Goal: Task Accomplishment & Management: Manage account settings

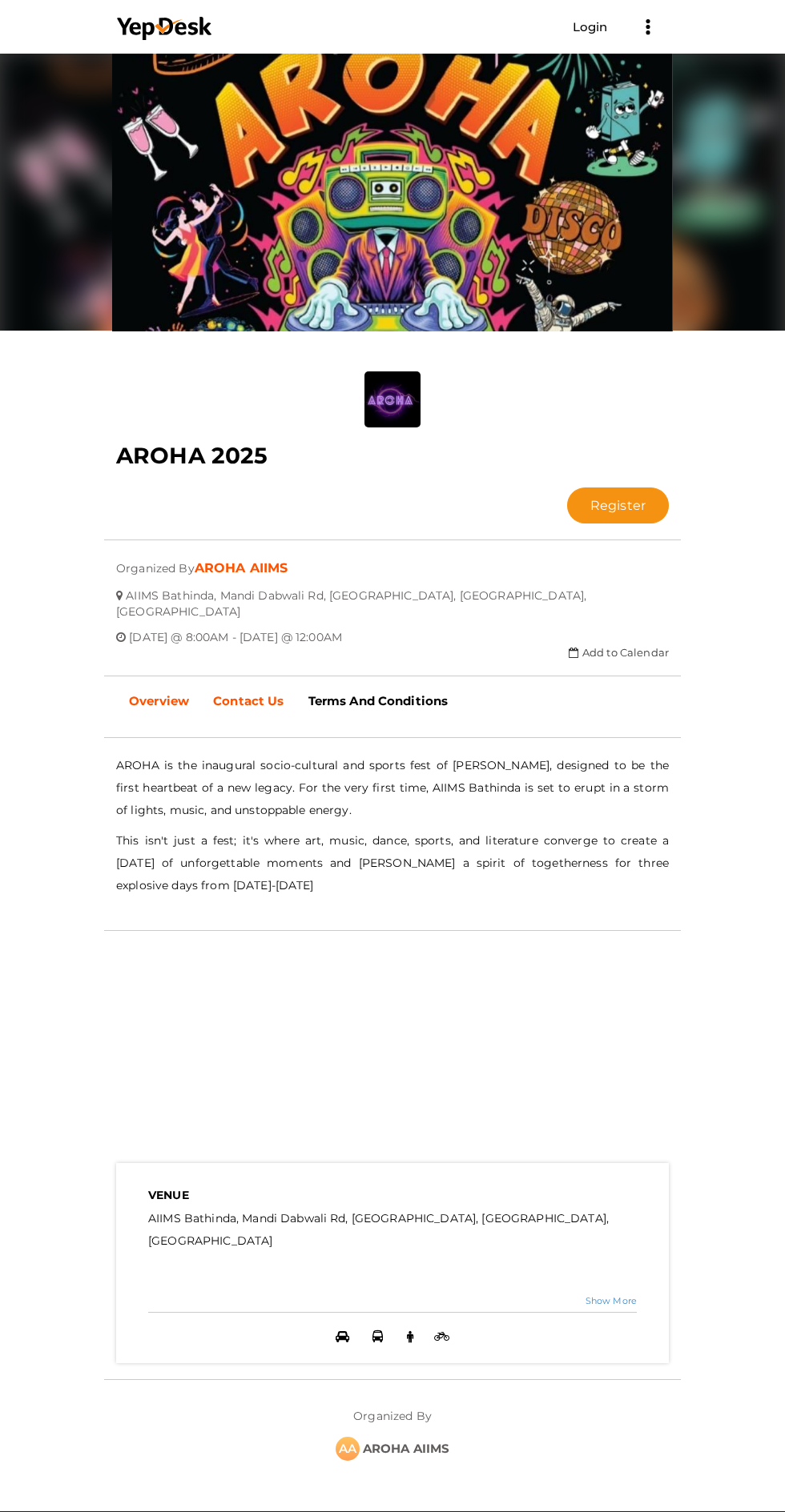
click at [260, 693] on b "Contact Us" at bounding box center [247, 700] width 70 height 15
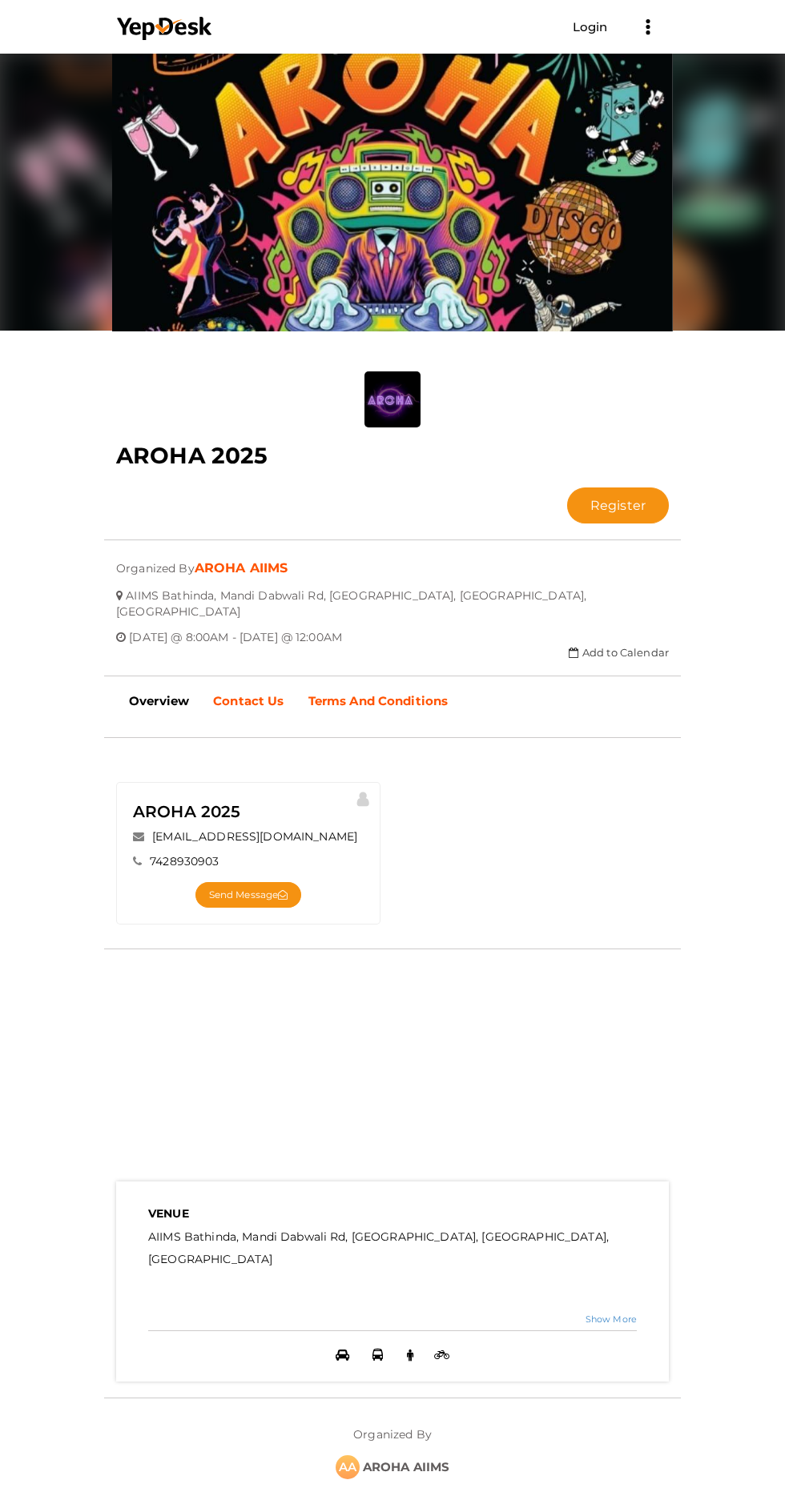
click at [378, 693] on b "Terms And Conditions" at bounding box center [378, 700] width 141 height 15
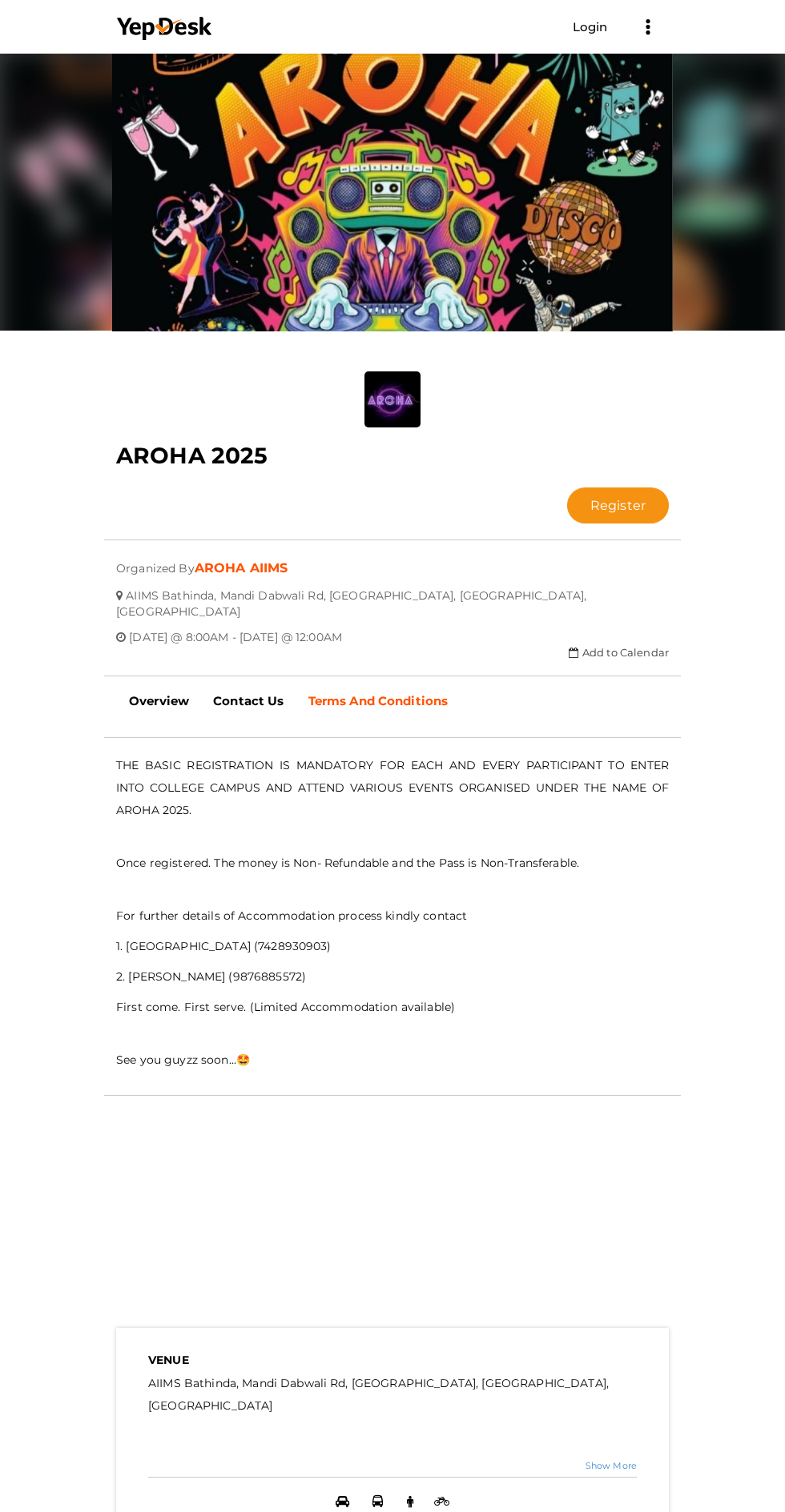
click at [567, 488] on button "Register" at bounding box center [617, 506] width 102 height 36
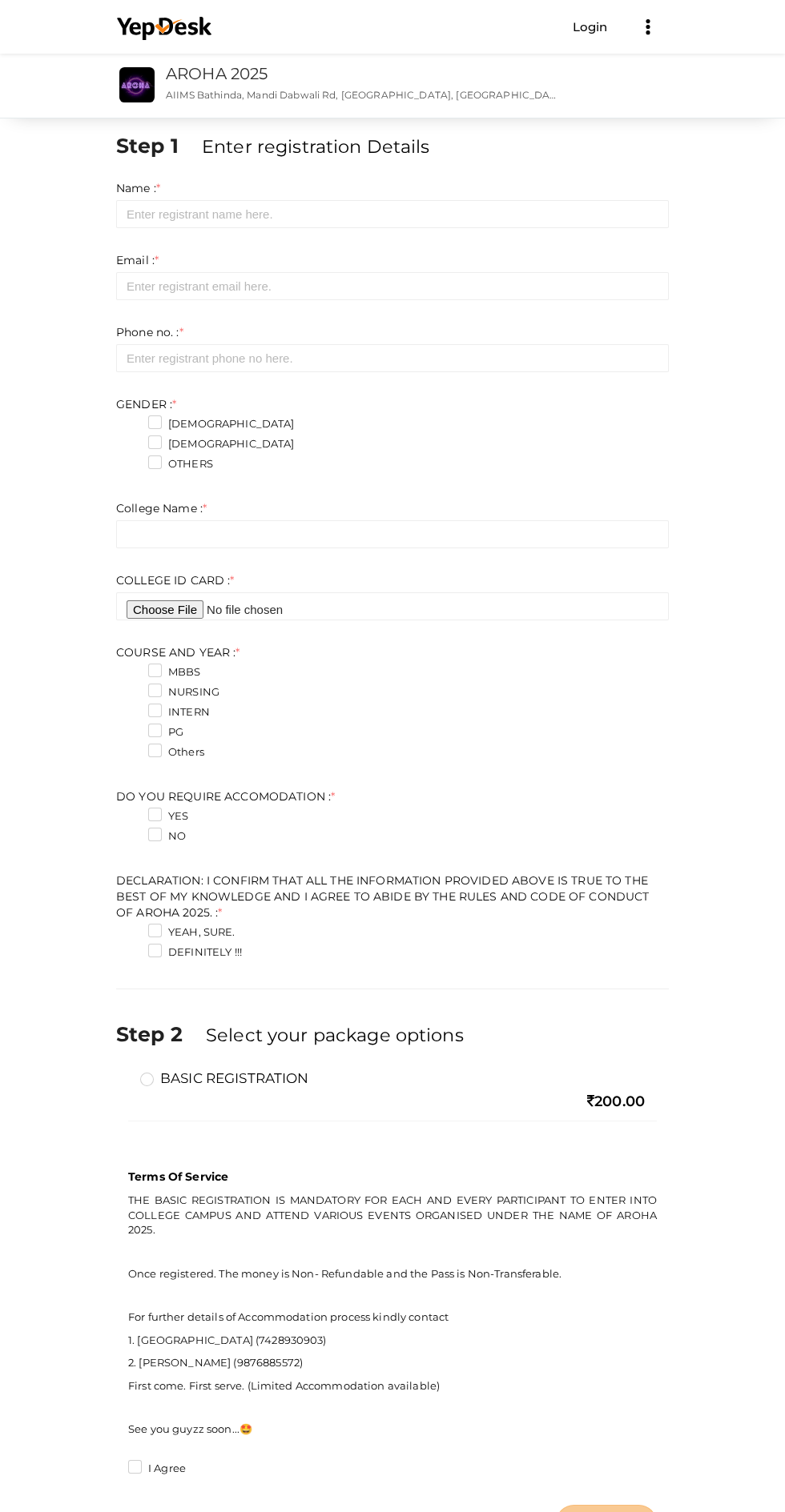
click at [590, 30] on link "Login" at bounding box center [590, 27] width 36 height 15
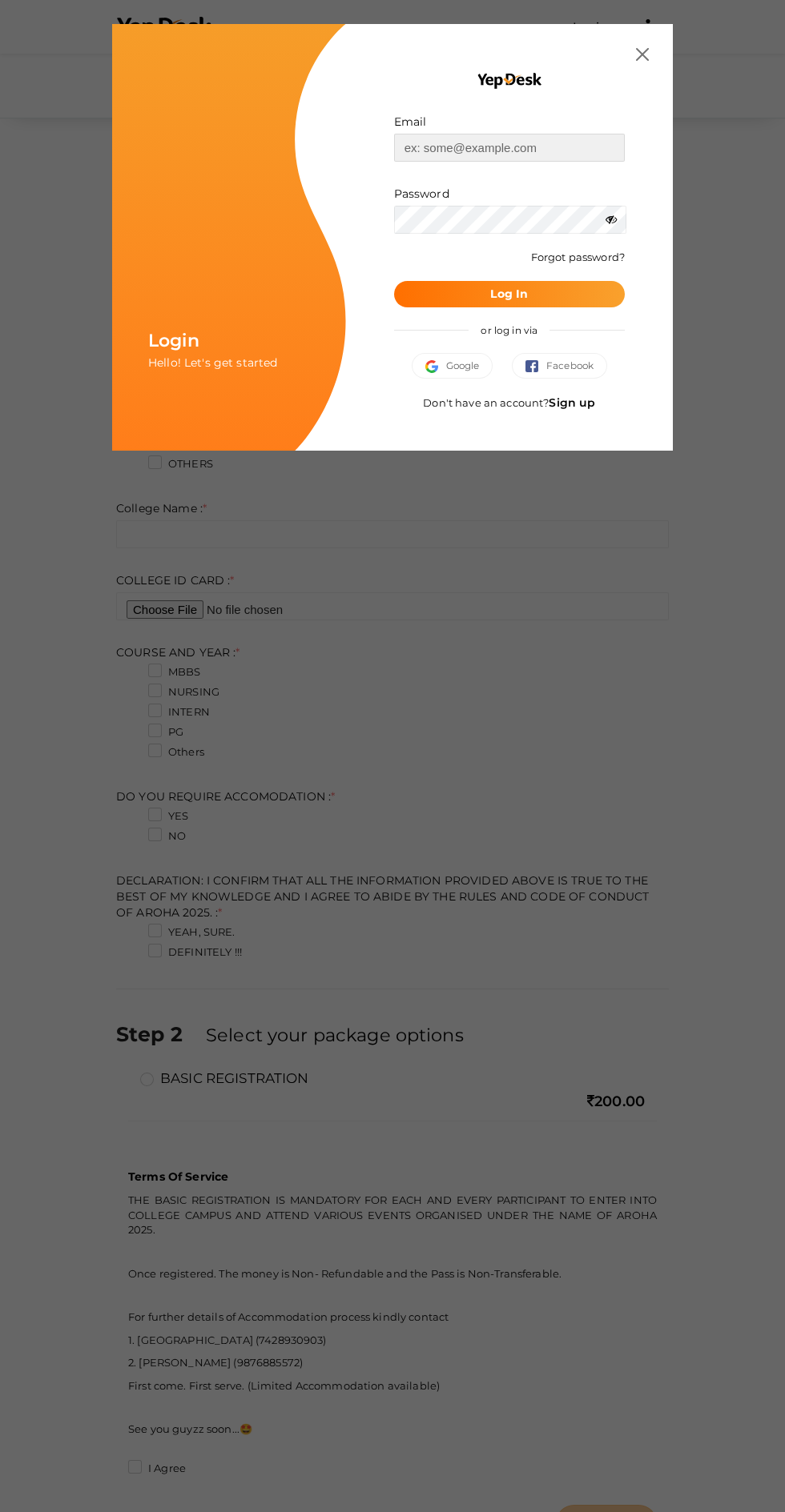
click at [513, 148] on input "text" at bounding box center [510, 148] width 230 height 28
type input "[EMAIL_ADDRESS][DOMAIN_NAME]"
click at [394, 281] on button "Log In" at bounding box center [510, 294] width 230 height 26
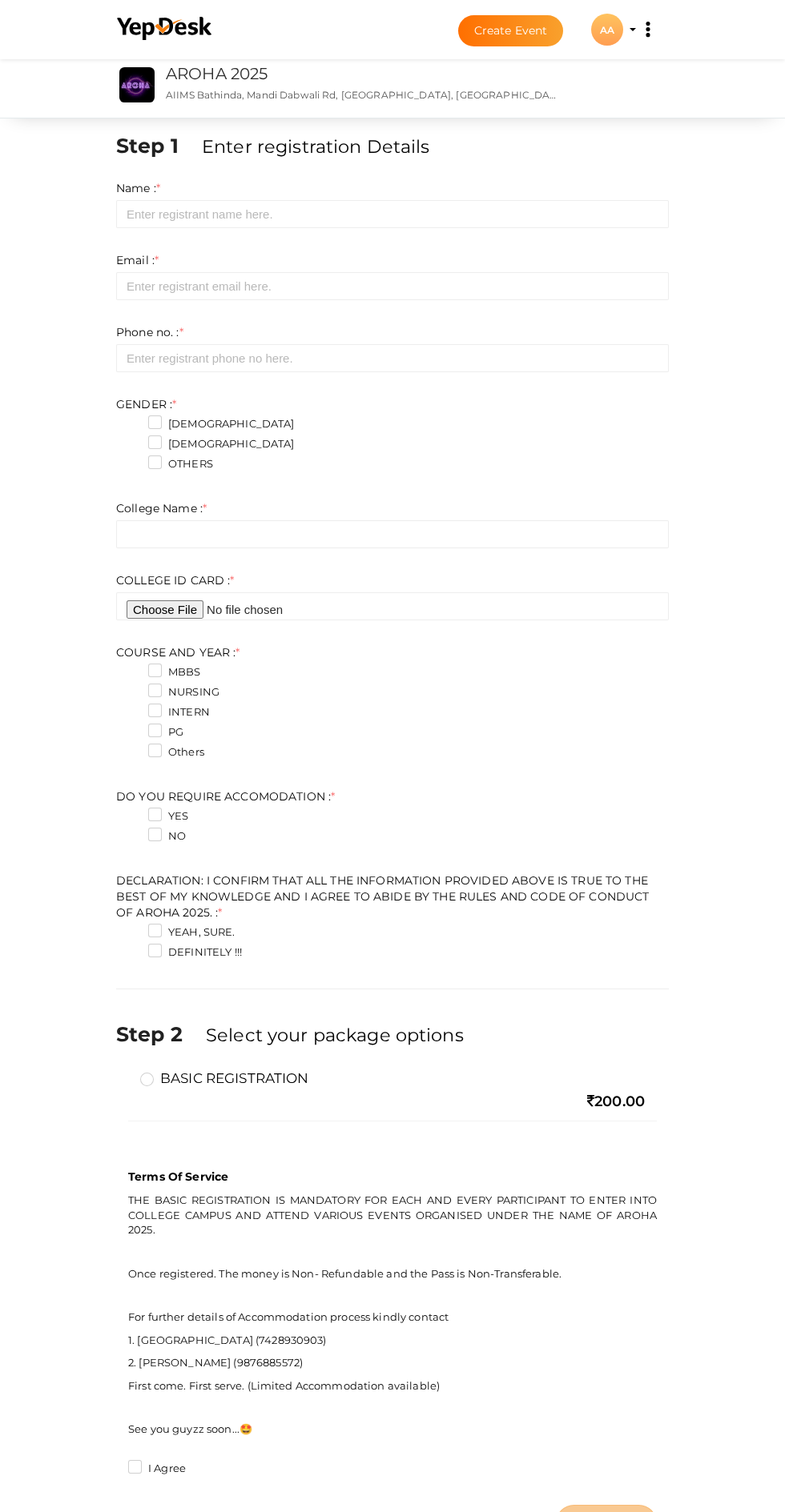
click at [606, 29] on div "AA" at bounding box center [607, 30] width 32 height 32
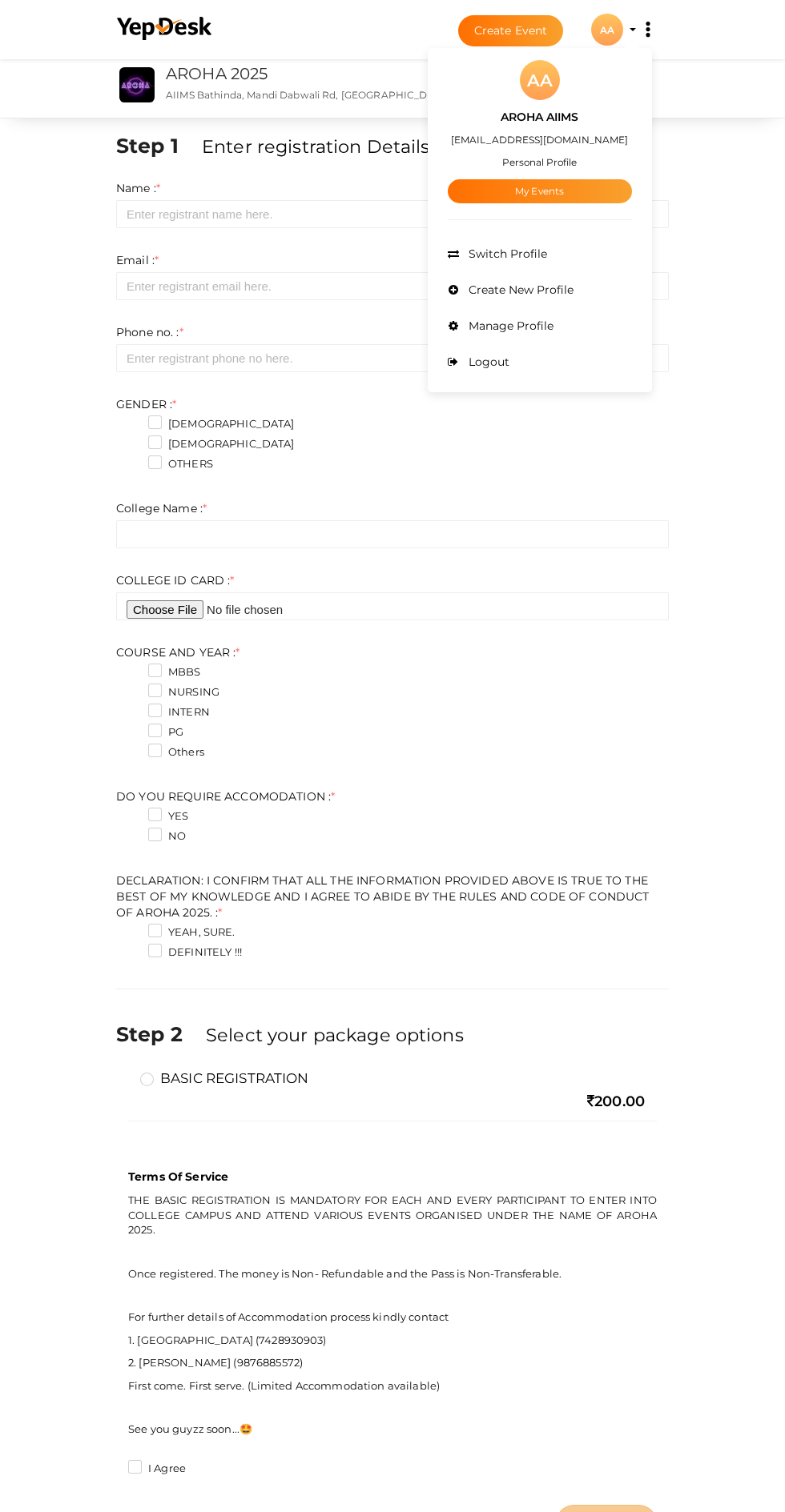
click at [565, 194] on link "My Events" at bounding box center [540, 191] width 185 height 24
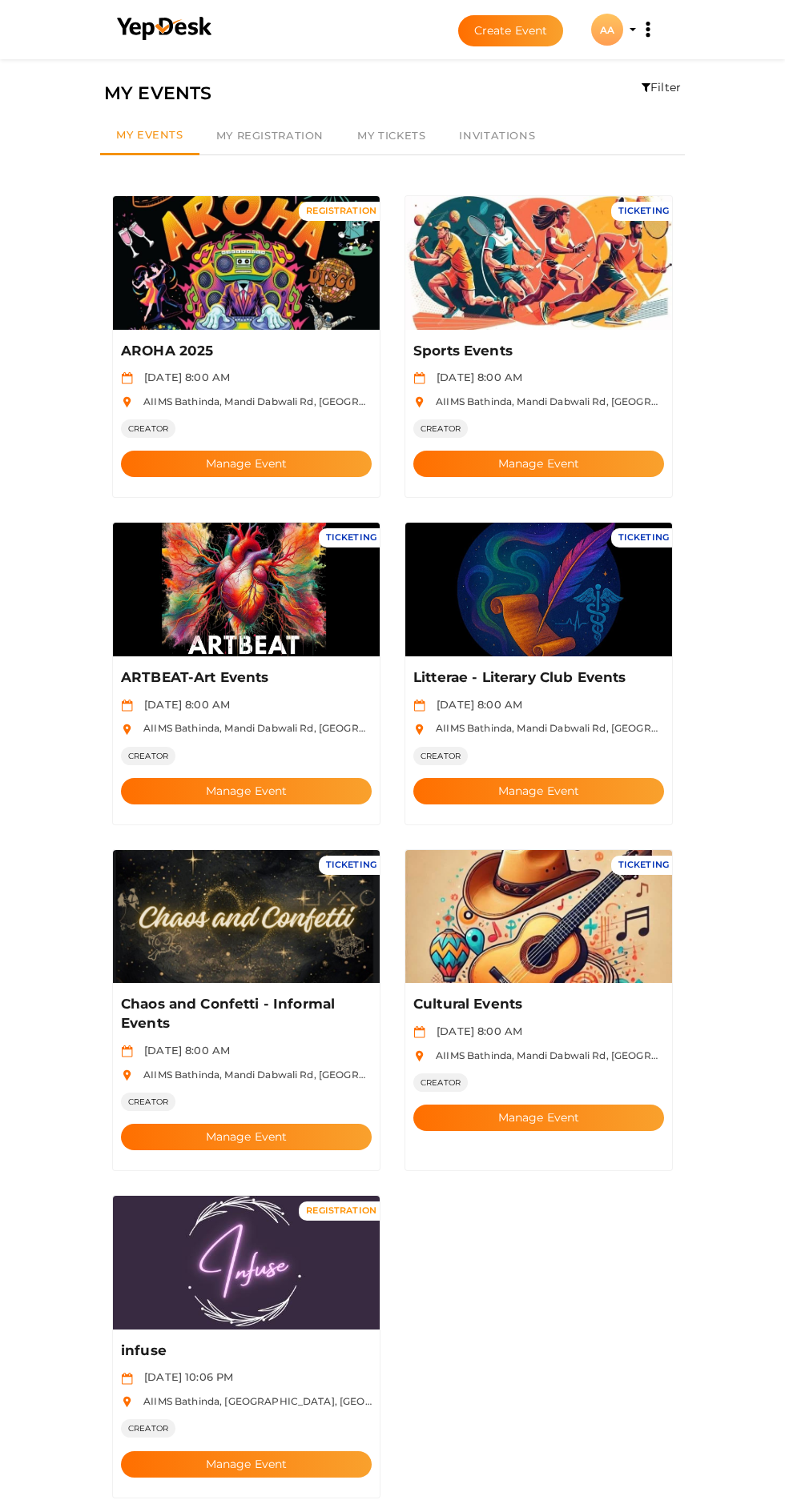
click at [308, 450] on button "Manage Event" at bounding box center [246, 463] width 251 height 26
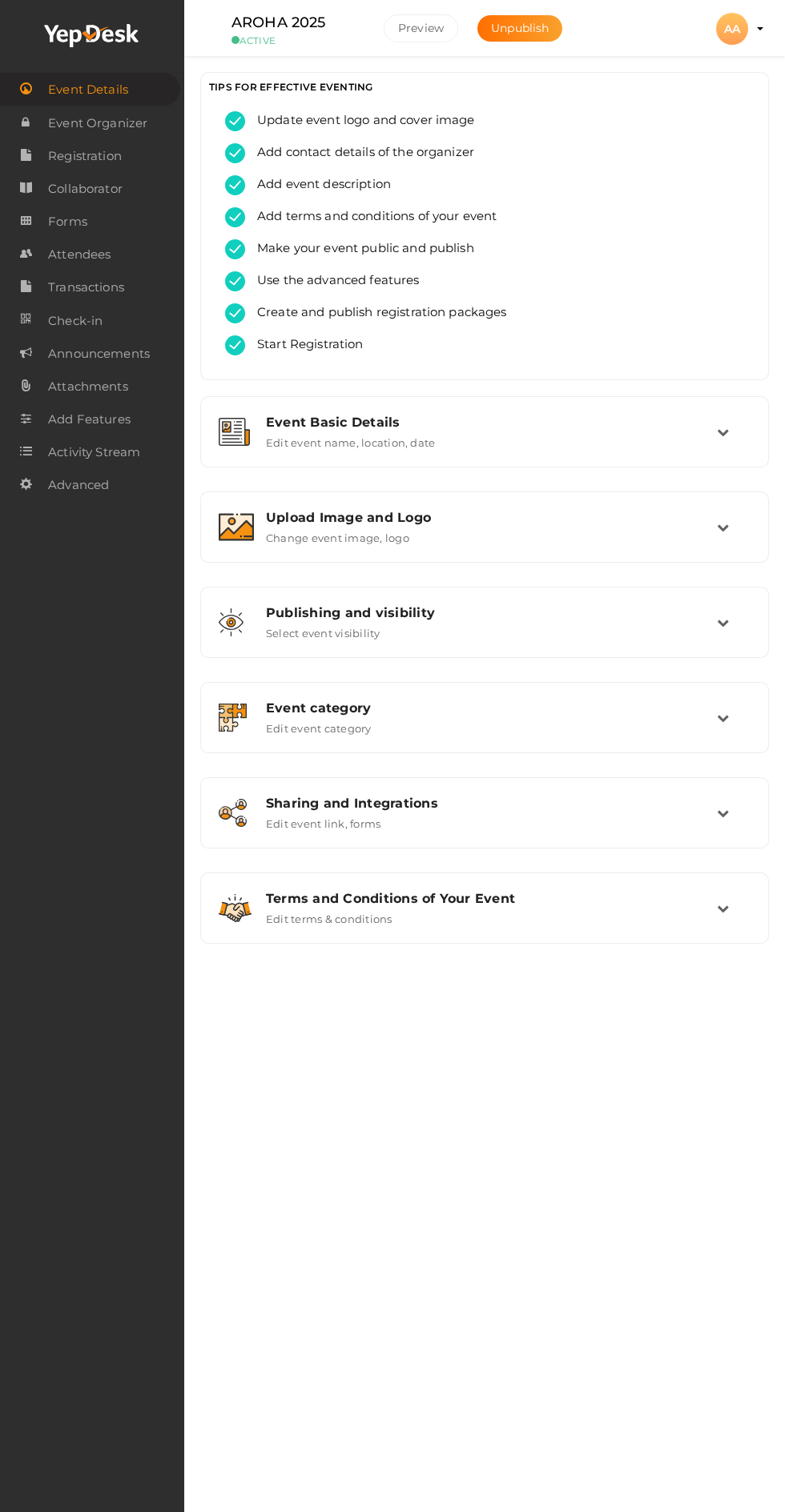
click at [109, 223] on link "Forms" at bounding box center [92, 221] width 185 height 33
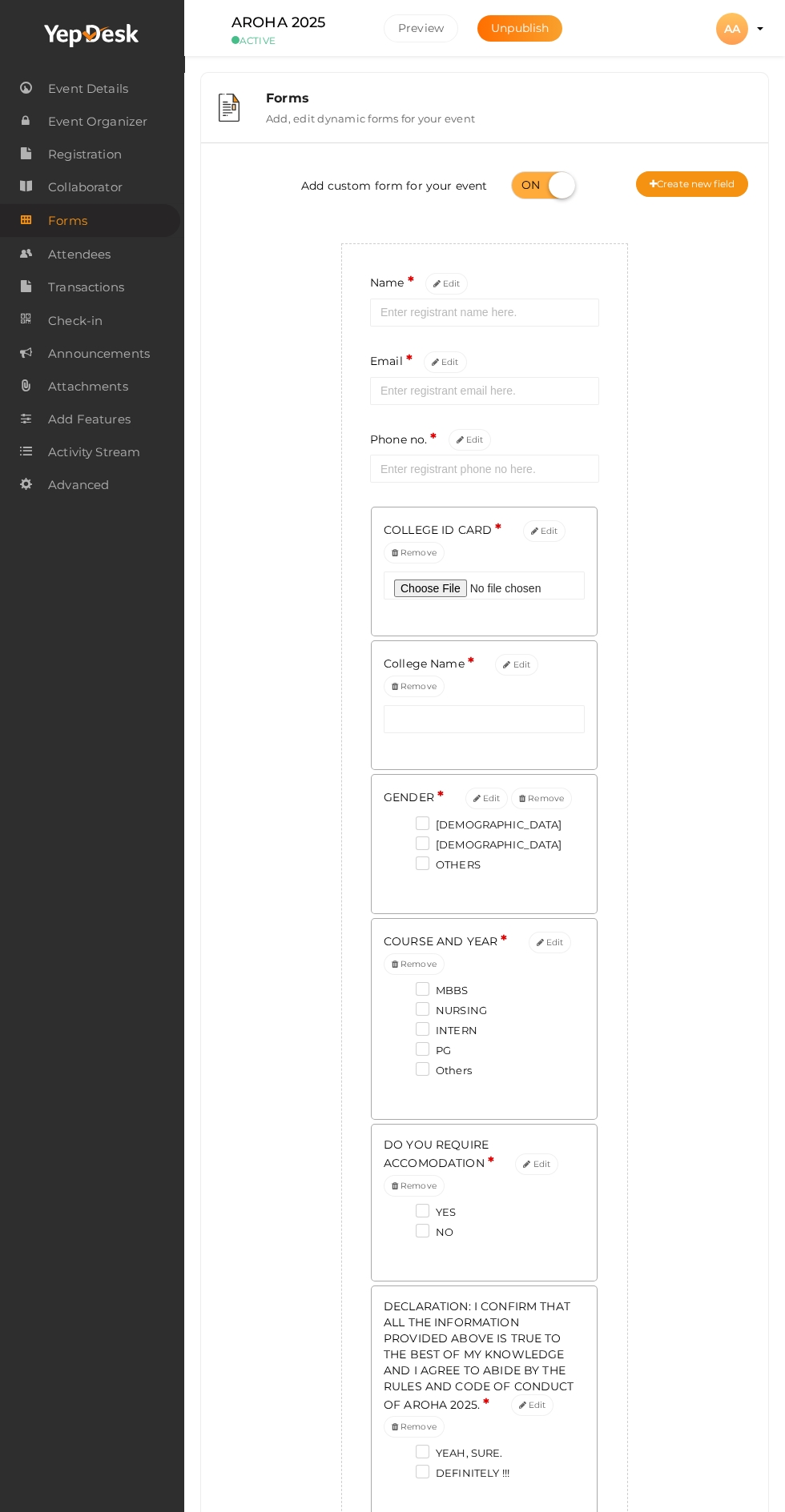
click at [113, 262] on link "Attendees" at bounding box center [92, 254] width 185 height 33
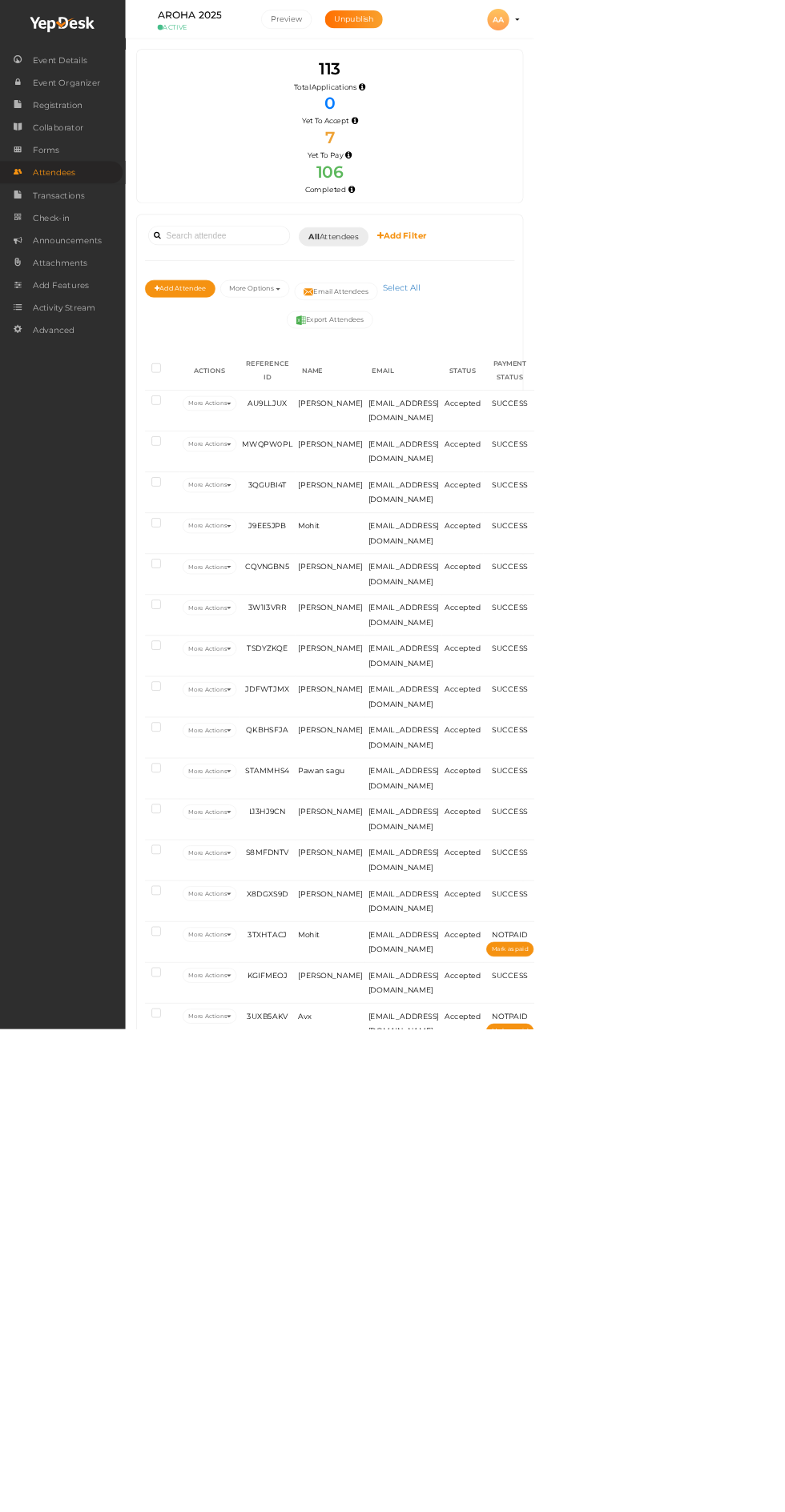
click at [112, 493] on link "Advanced" at bounding box center [92, 484] width 185 height 33
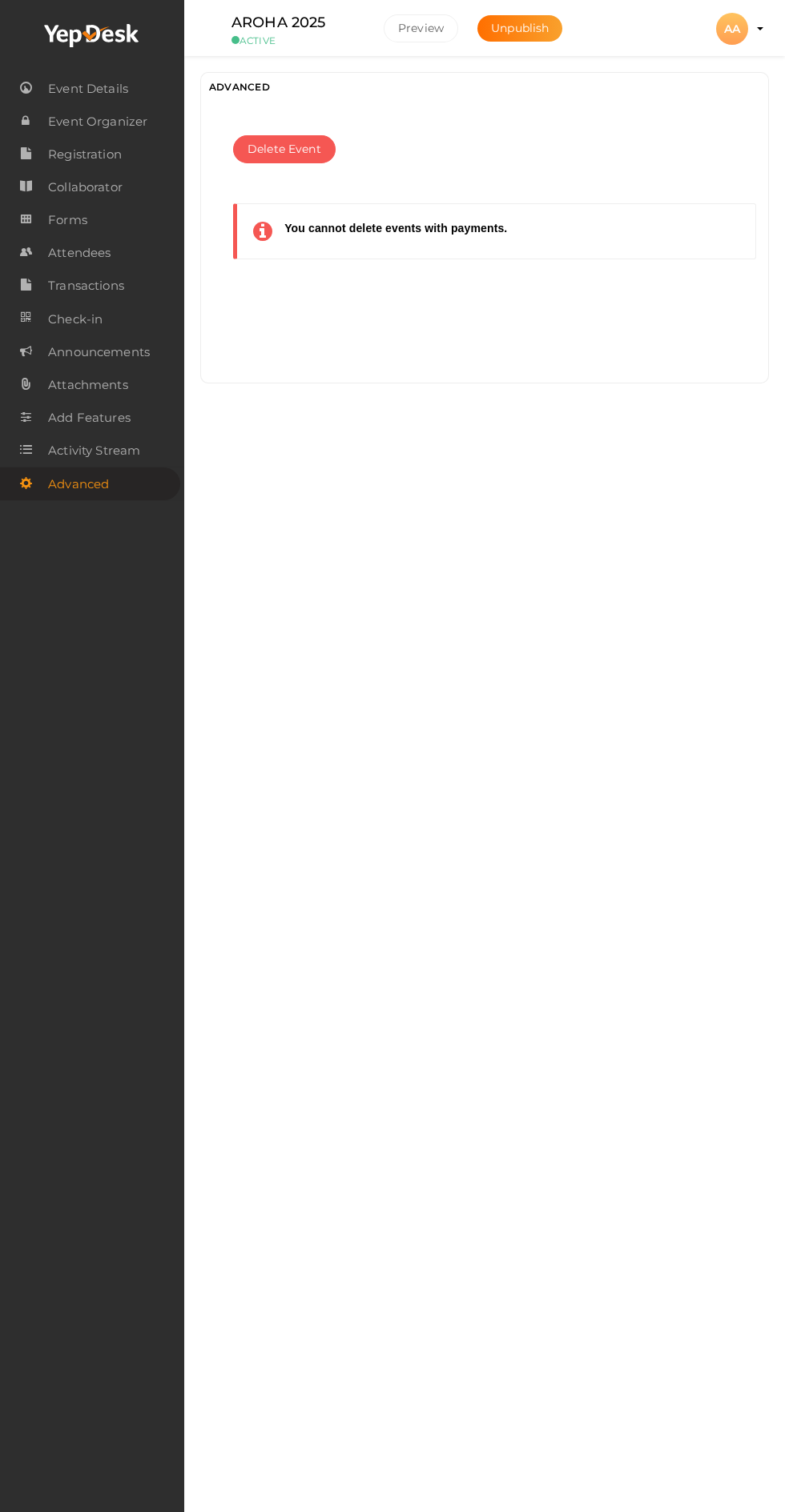
click at [119, 75] on span "Event Details" at bounding box center [87, 89] width 80 height 32
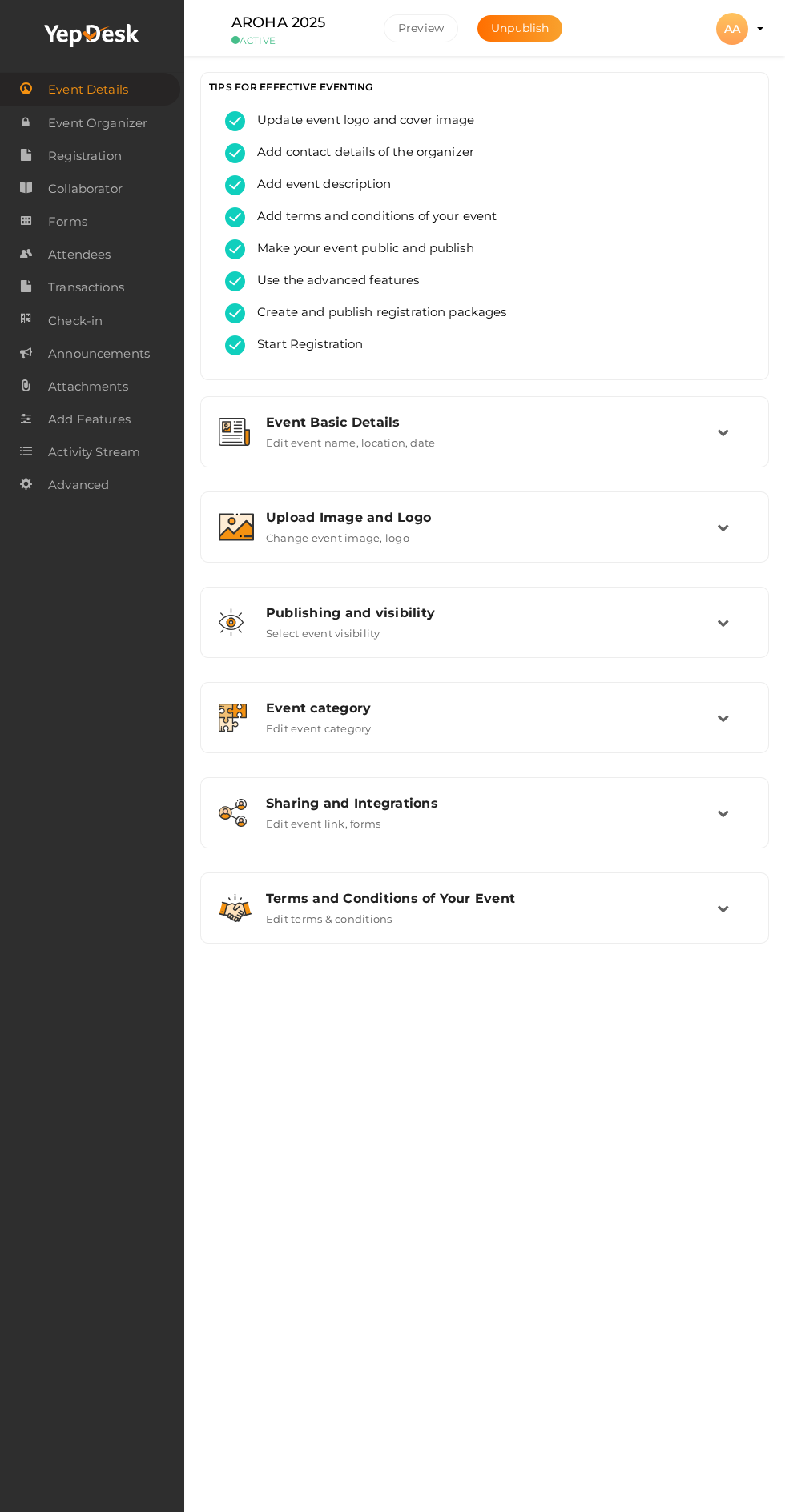
click at [691, 441] on div "Event Basic Details Edit event name, location, date" at bounding box center [485, 432] width 463 height 35
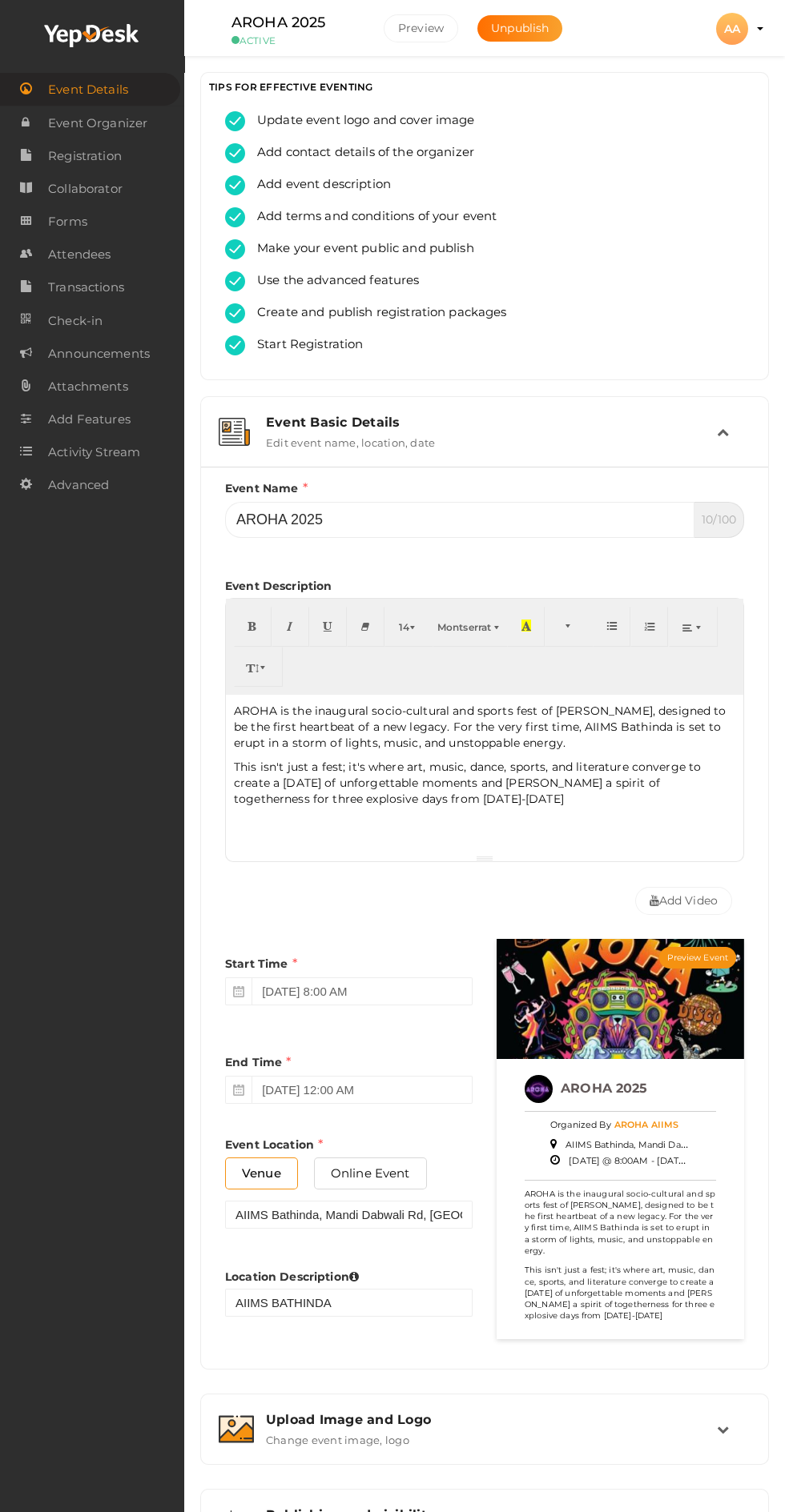
click at [697, 961] on button "Preview Event" at bounding box center [697, 957] width 77 height 22
click at [748, 29] on profile-pic "AA" at bounding box center [732, 28] width 32 height 14
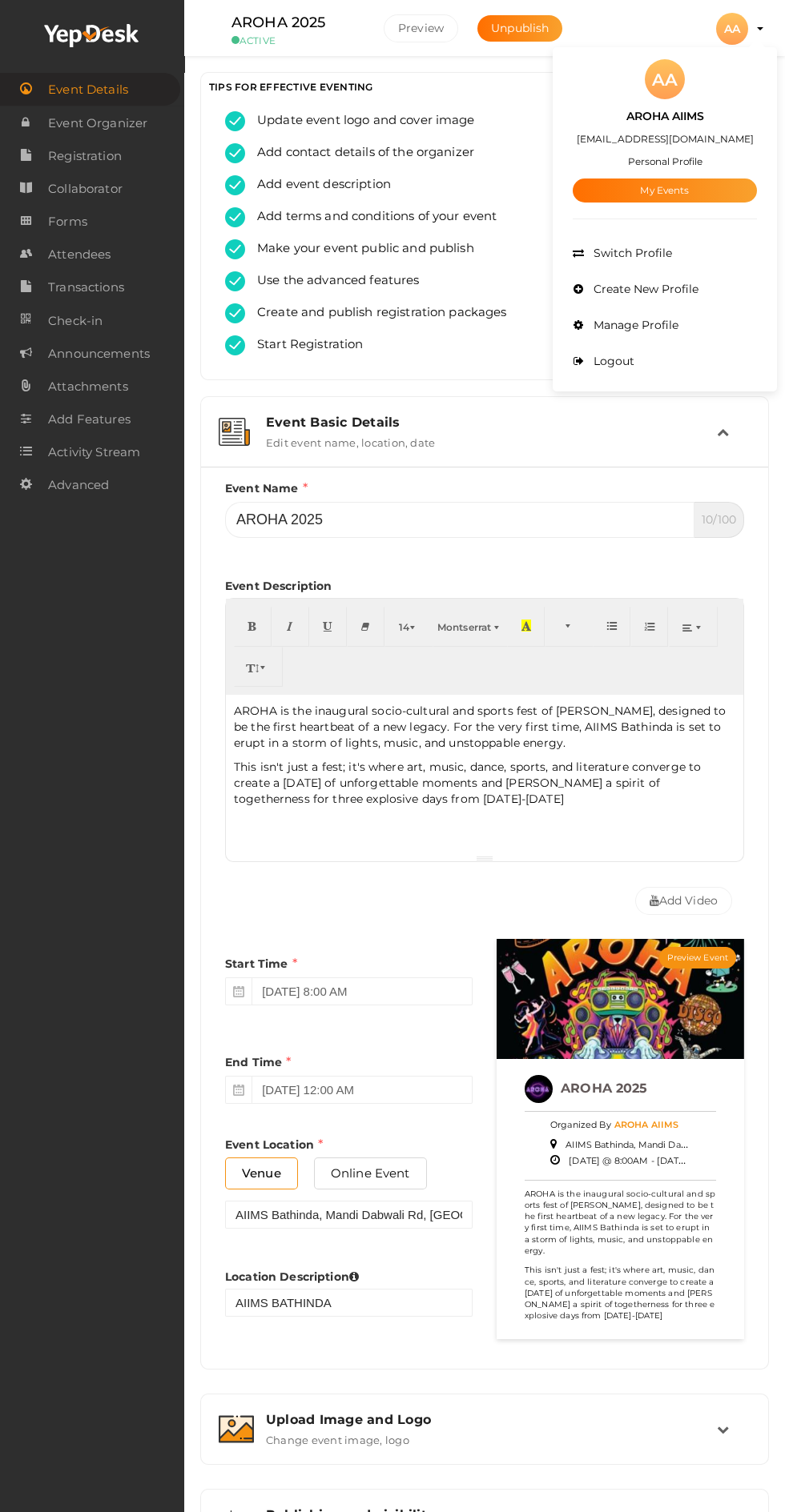
click at [708, 188] on link "My Events" at bounding box center [664, 191] width 185 height 24
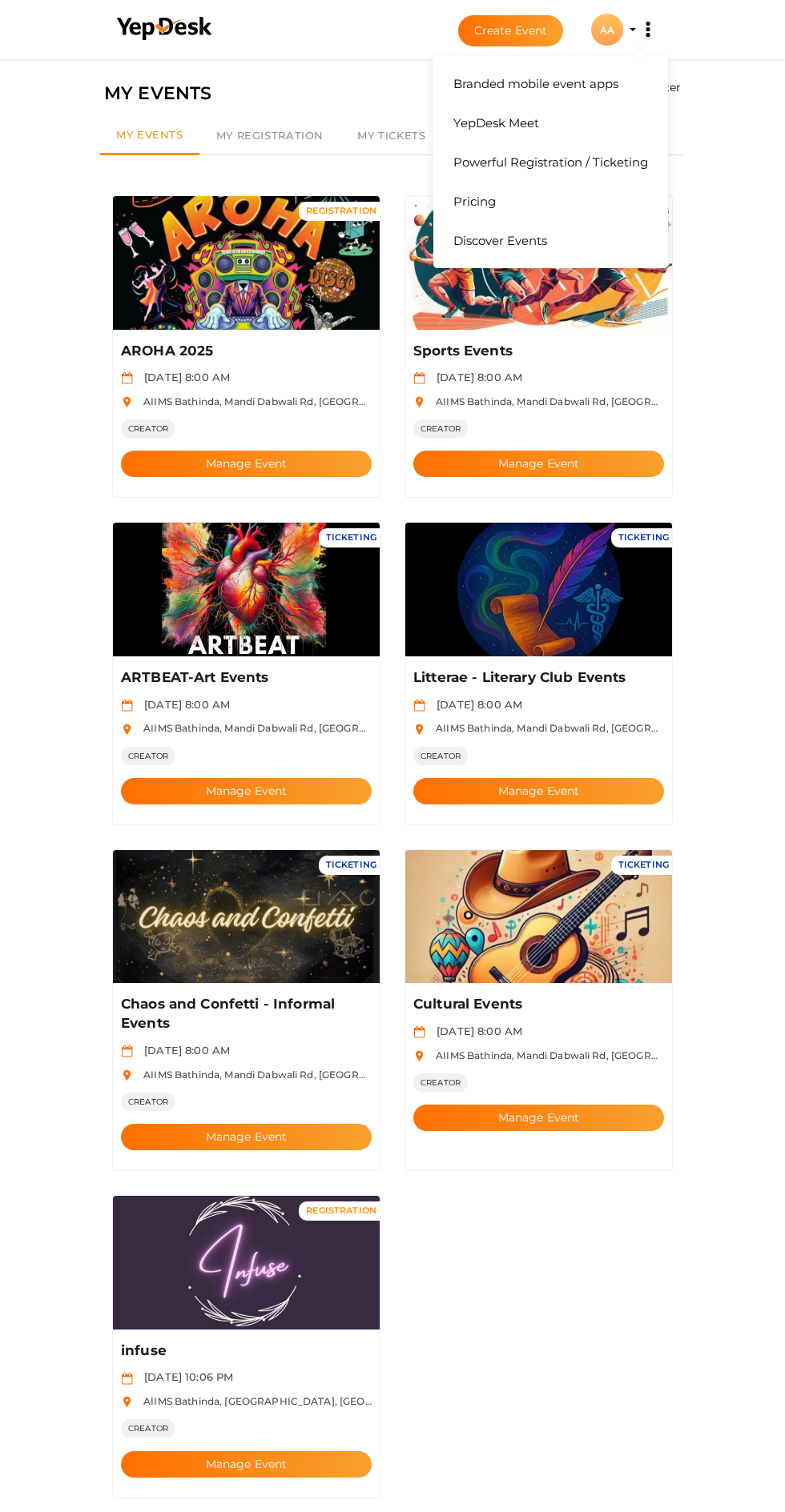
click at [647, 30] on icon at bounding box center [647, 29] width 4 height 4
click at [631, 30] on button "Branded mobile event apps YepDesk Meet Powerful Registration / Ticketing Pricin…" at bounding box center [647, 30] width 40 height 34
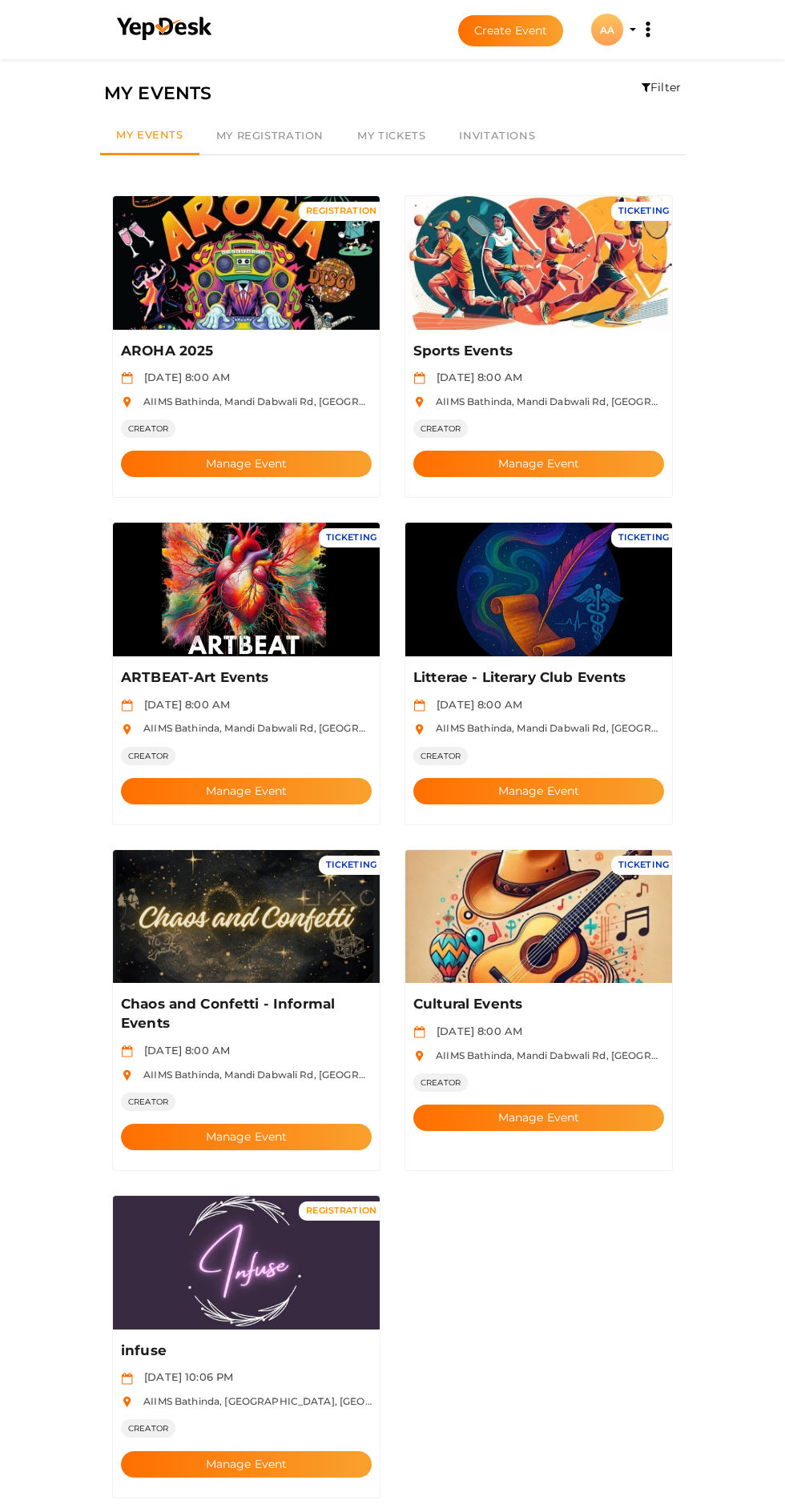
click at [606, 29] on div "AA" at bounding box center [607, 30] width 32 height 32
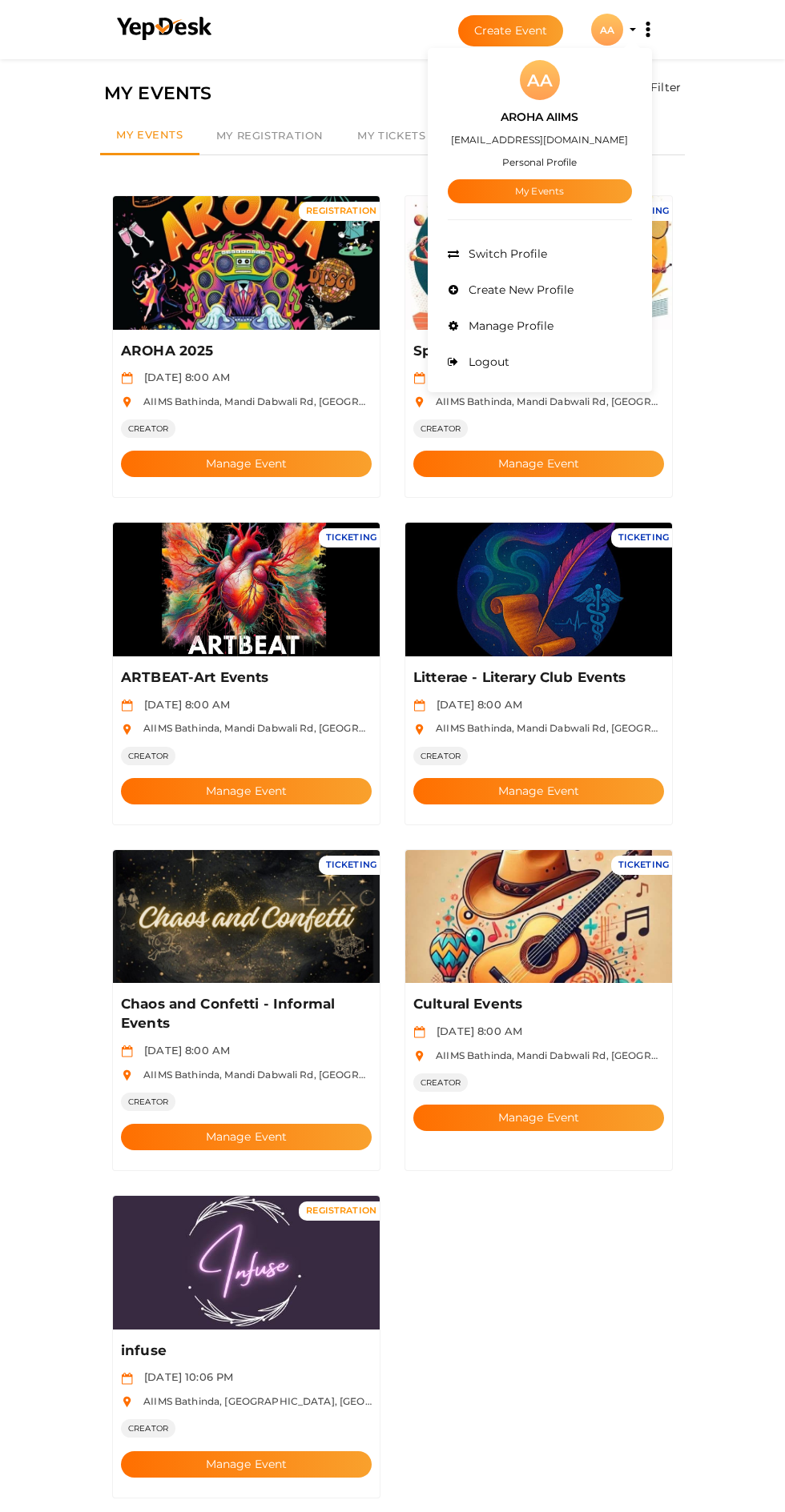
click at [544, 155] on div "AROHA AIIMS projectofcfm@gmail.com Personal Profile My Events" at bounding box center [540, 152] width 185 height 103
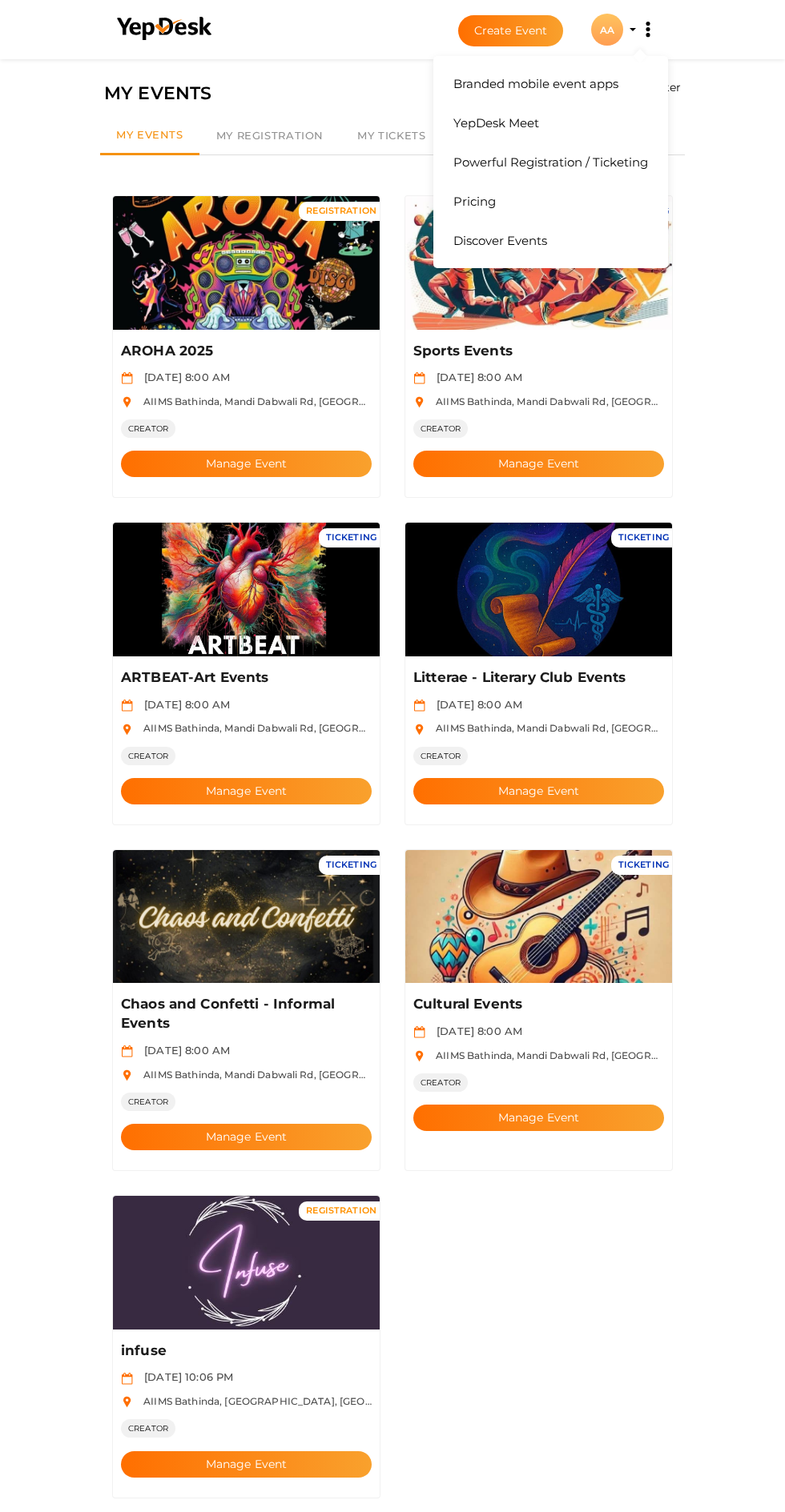
click at [631, 30] on button "Branded mobile event apps YepDesk Meet Powerful Registration / Ticketing Pricin…" at bounding box center [647, 30] width 40 height 34
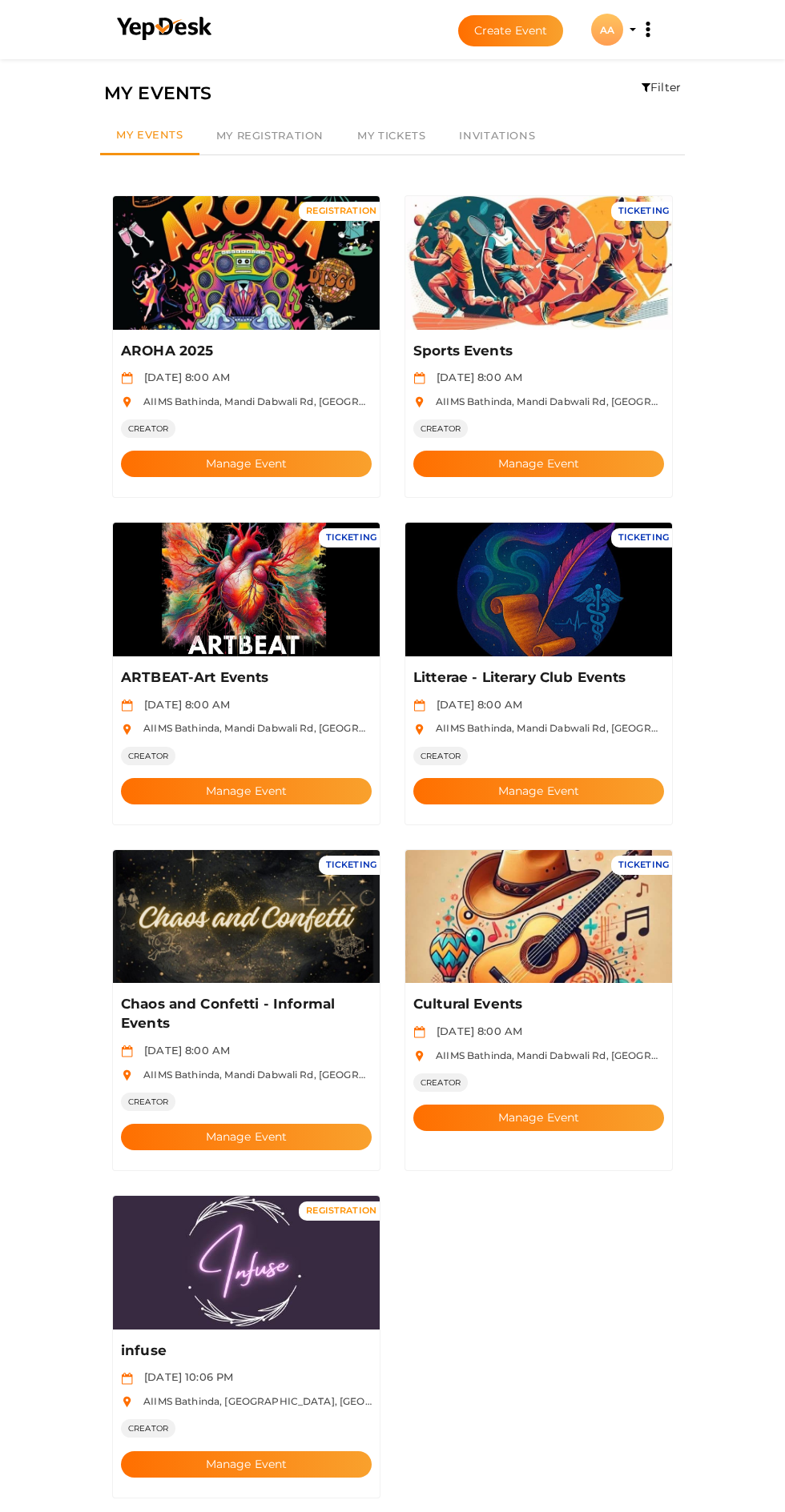
click at [606, 29] on div "AA" at bounding box center [607, 30] width 32 height 32
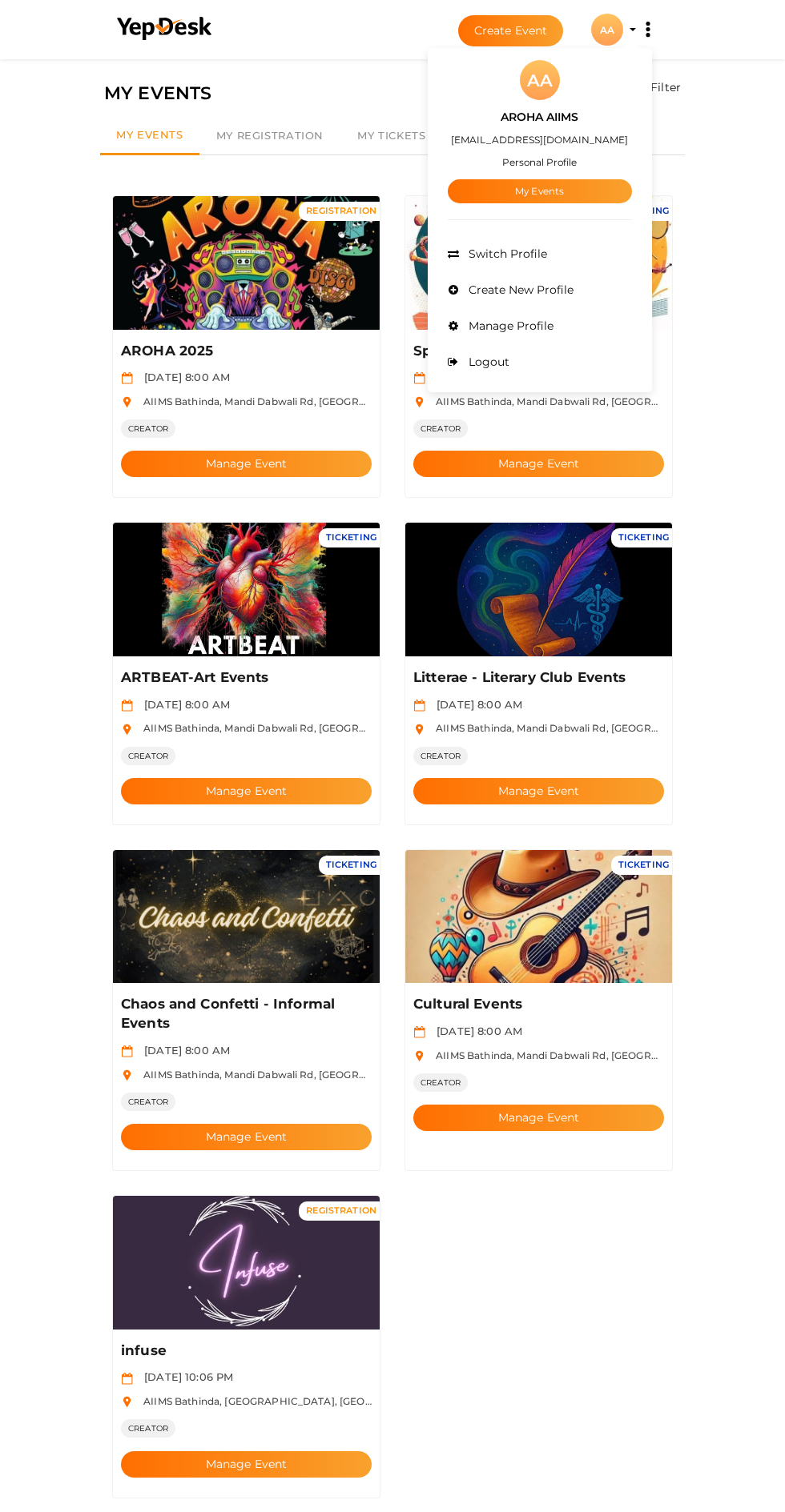
click at [532, 182] on link "My Events" at bounding box center [540, 191] width 185 height 24
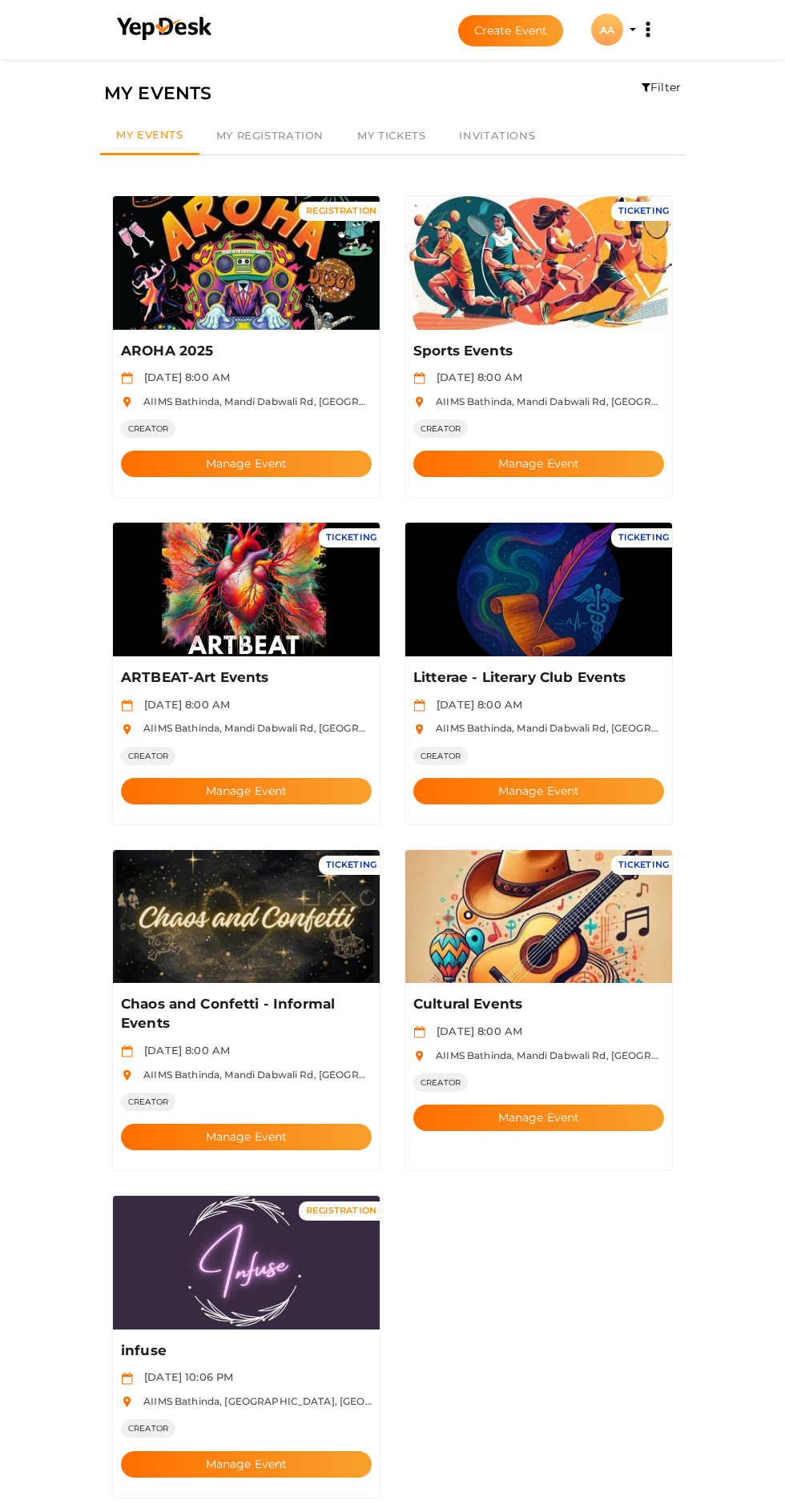
click at [606, 29] on div "AA" at bounding box center [607, 30] width 32 height 32
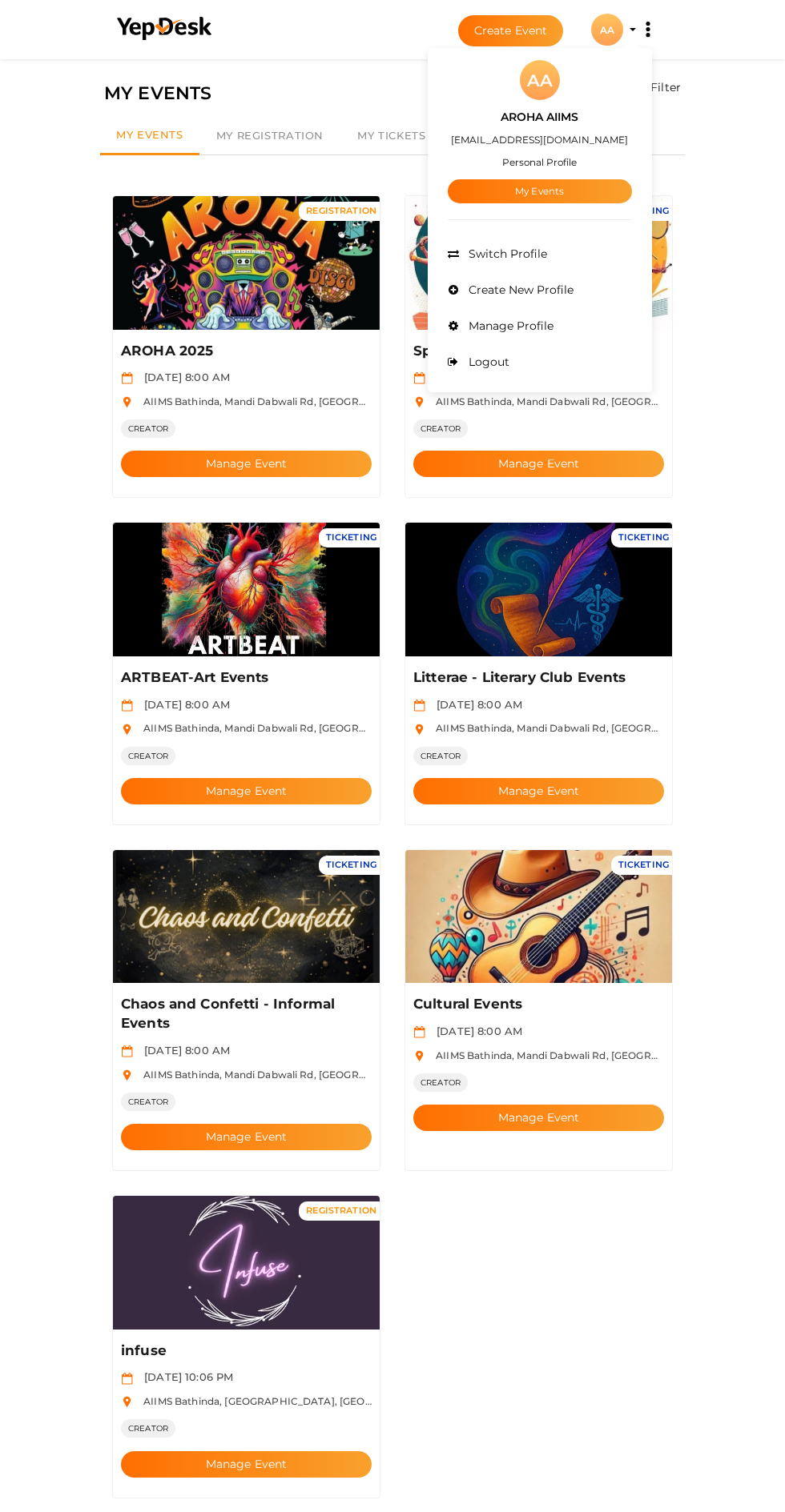
click at [548, 119] on label "AROHA AIIMS" at bounding box center [539, 117] width 78 height 19
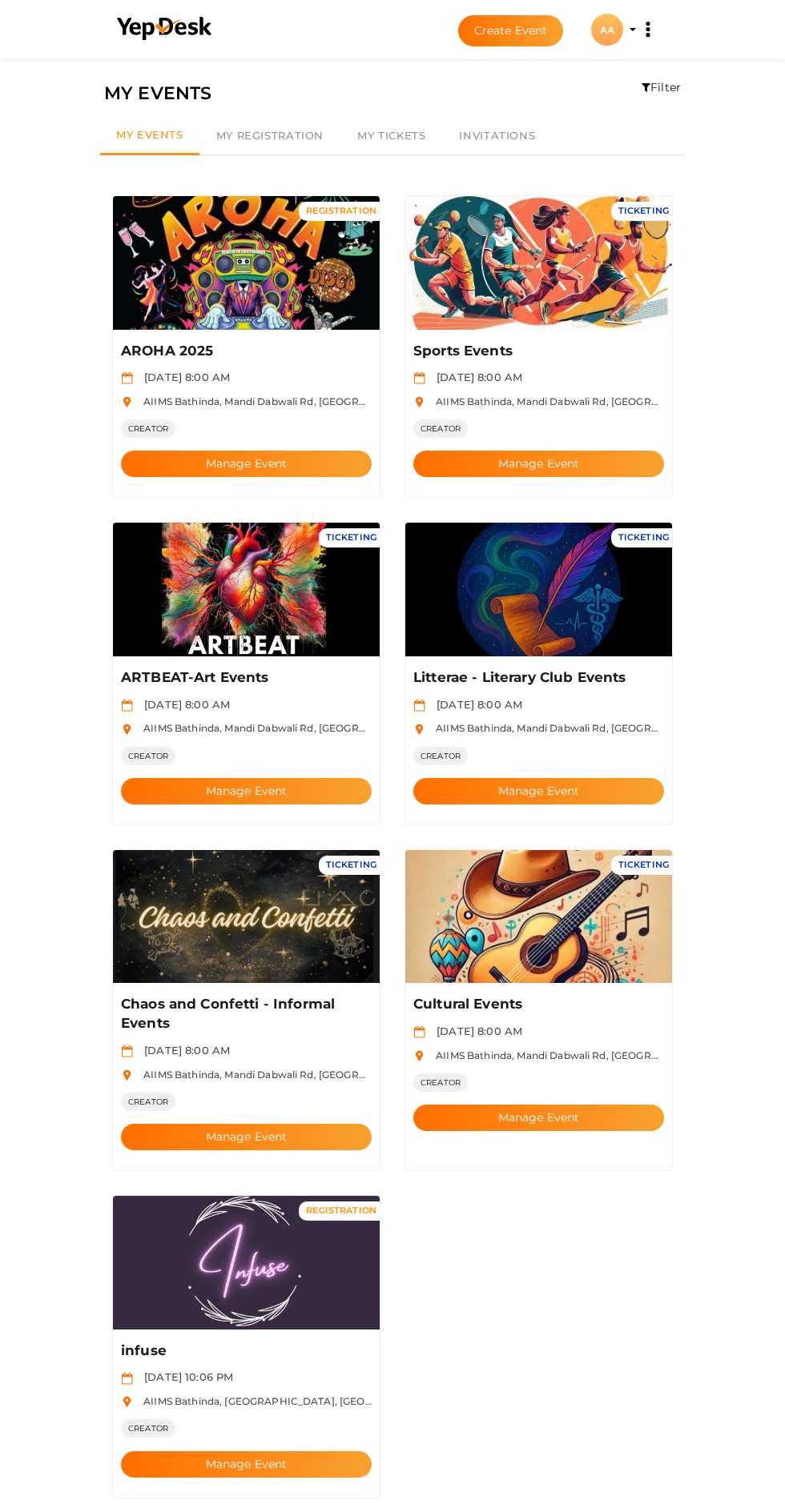
click at [606, 29] on div "AA" at bounding box center [607, 30] width 32 height 32
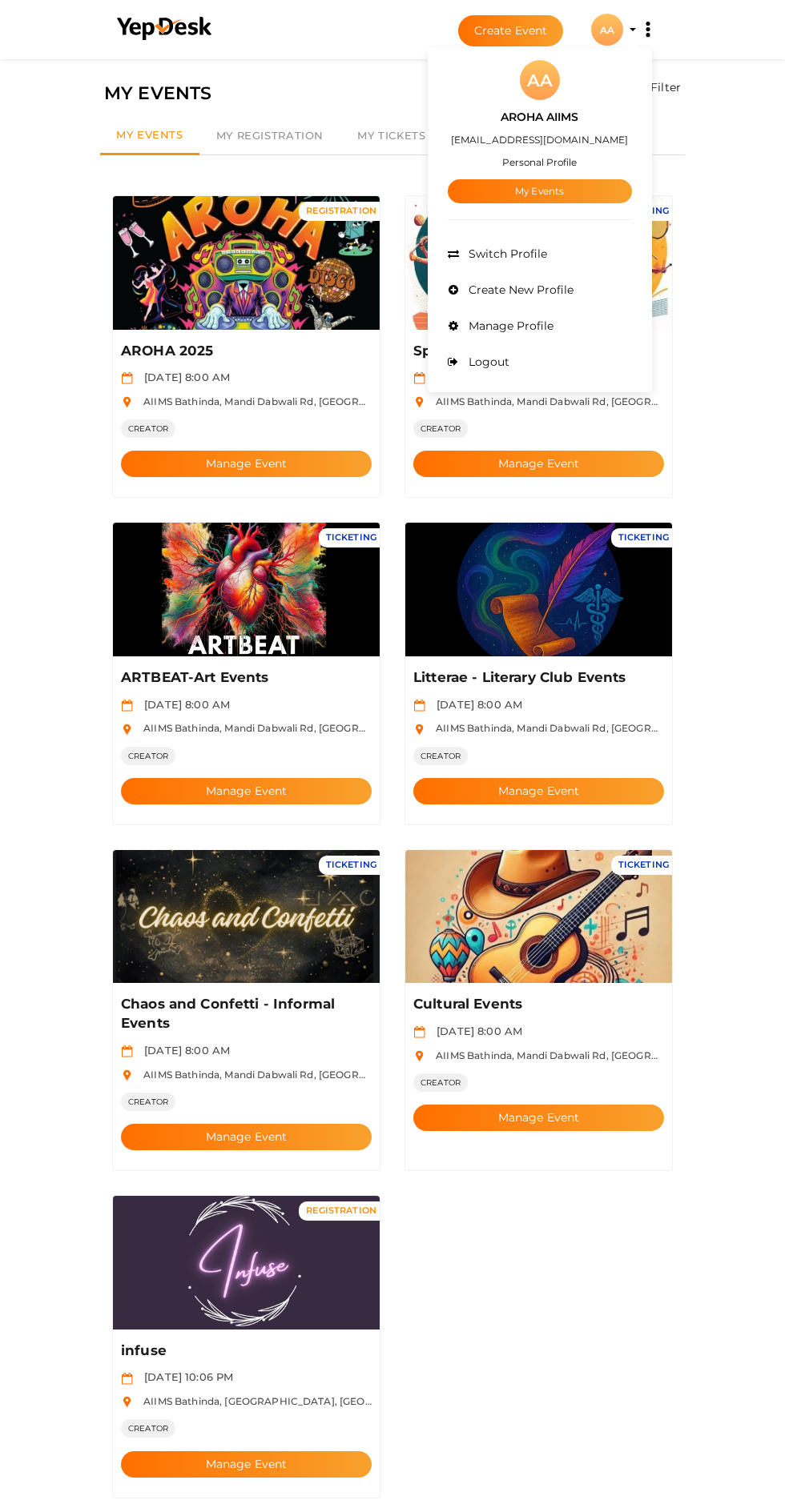
click at [536, 329] on span "Manage Profile" at bounding box center [509, 325] width 89 height 14
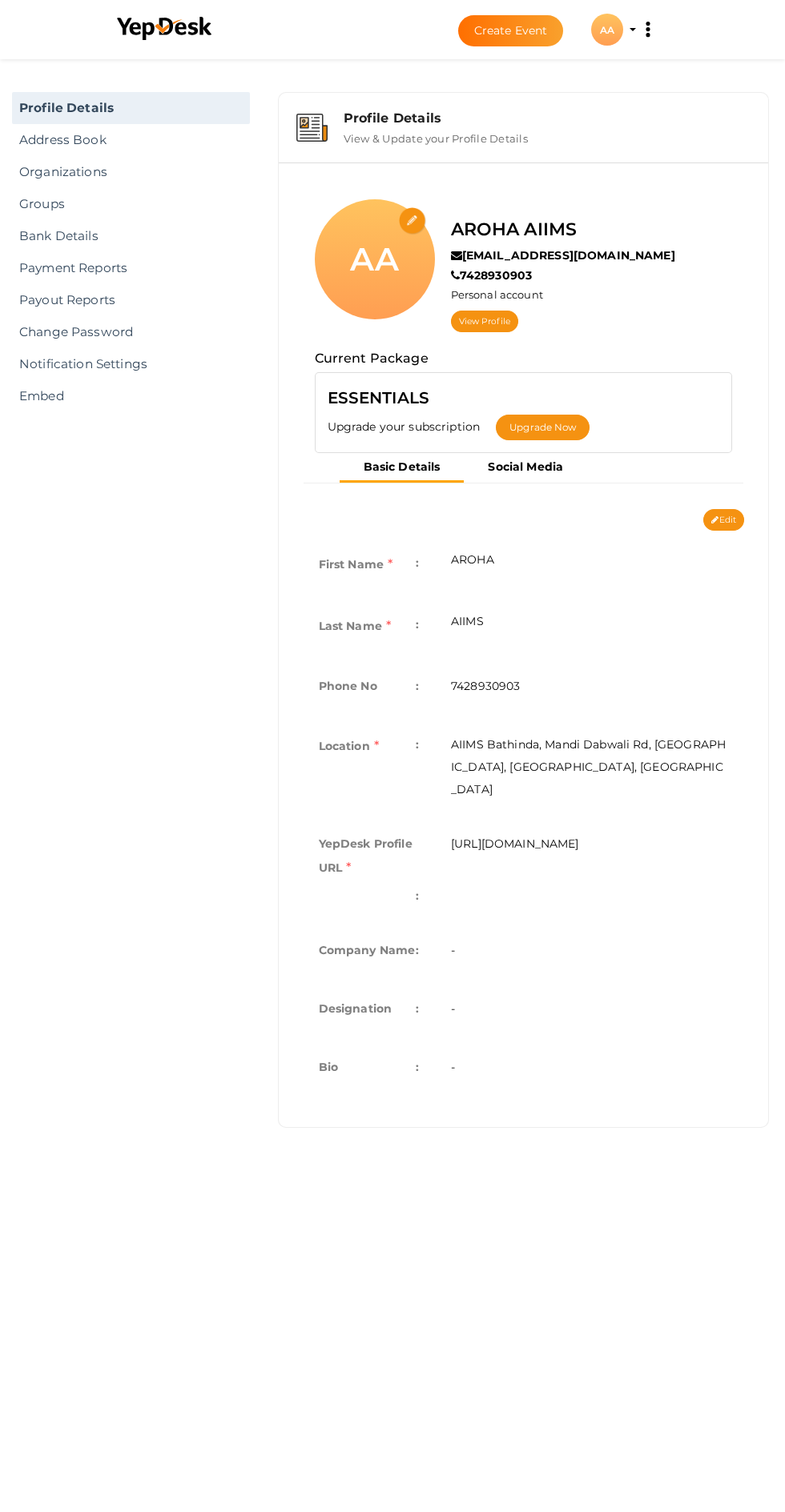
click at [118, 288] on link "Payout Reports" at bounding box center [131, 300] width 238 height 32
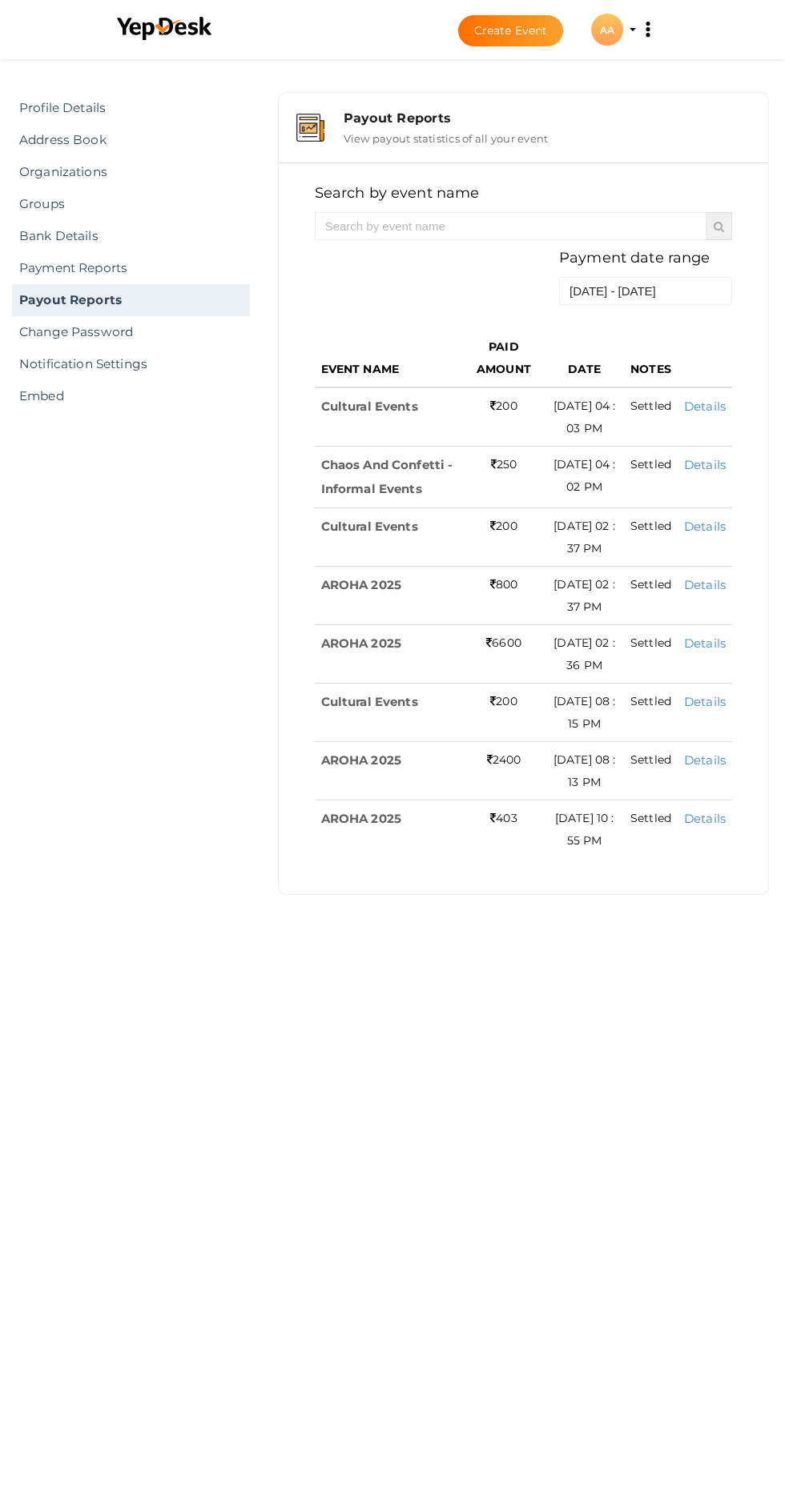
click at [143, 275] on link "Payment Reports" at bounding box center [131, 268] width 238 height 32
